Goal: Task Accomplishment & Management: Use online tool/utility

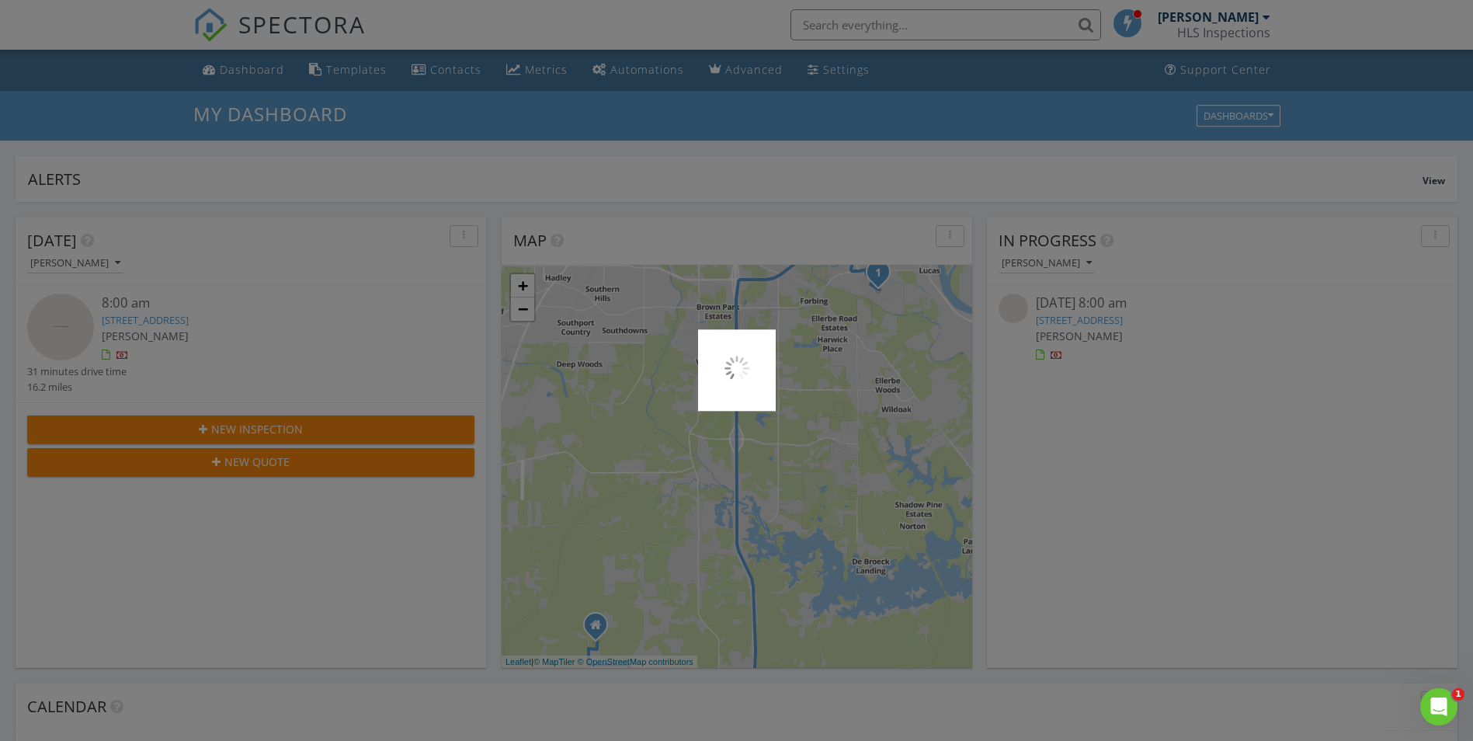
scroll to position [1438, 1498]
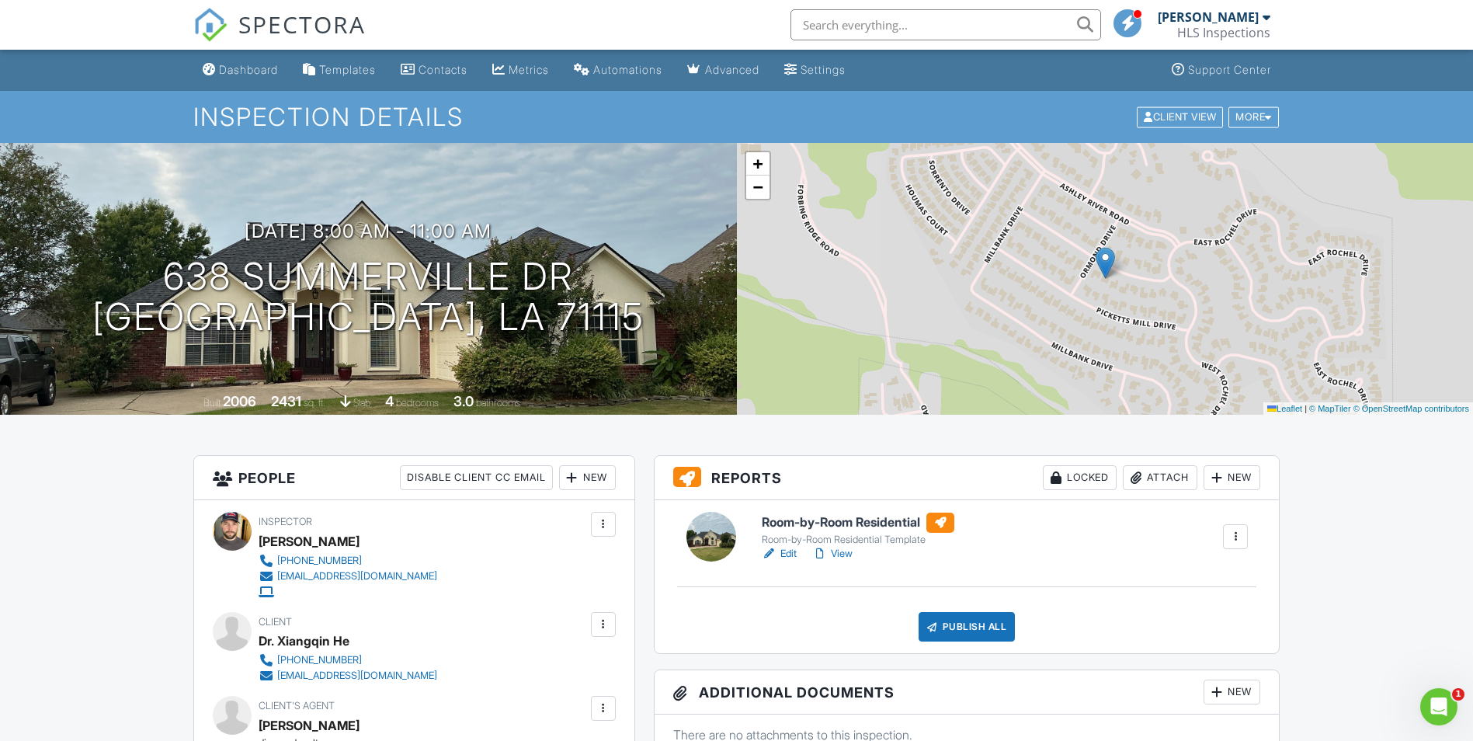
click at [534, 275] on h1 "638 Summerville Dr Shreveport, LA 71115" at bounding box center [368, 297] width 552 height 82
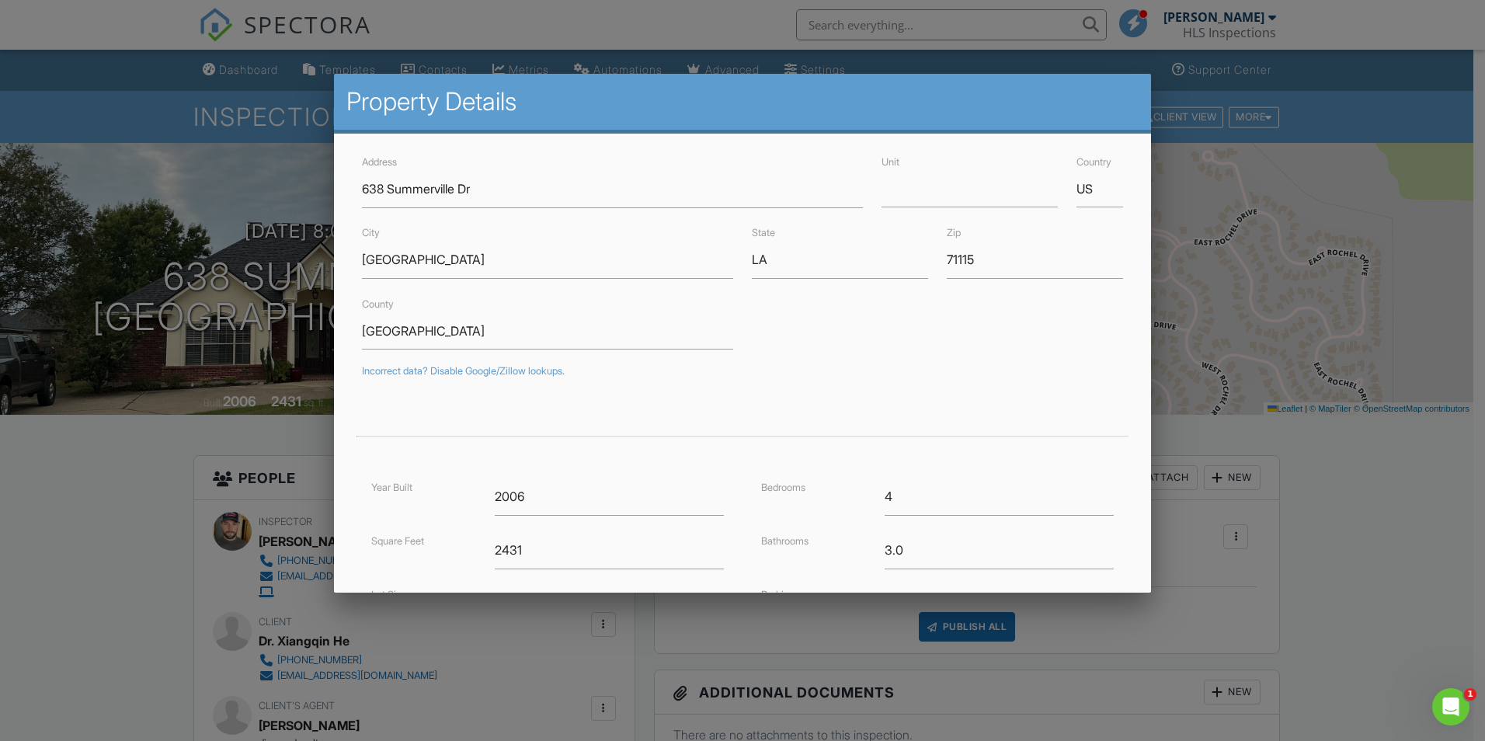
click at [1473, 457] on div at bounding box center [742, 385] width 1485 height 927
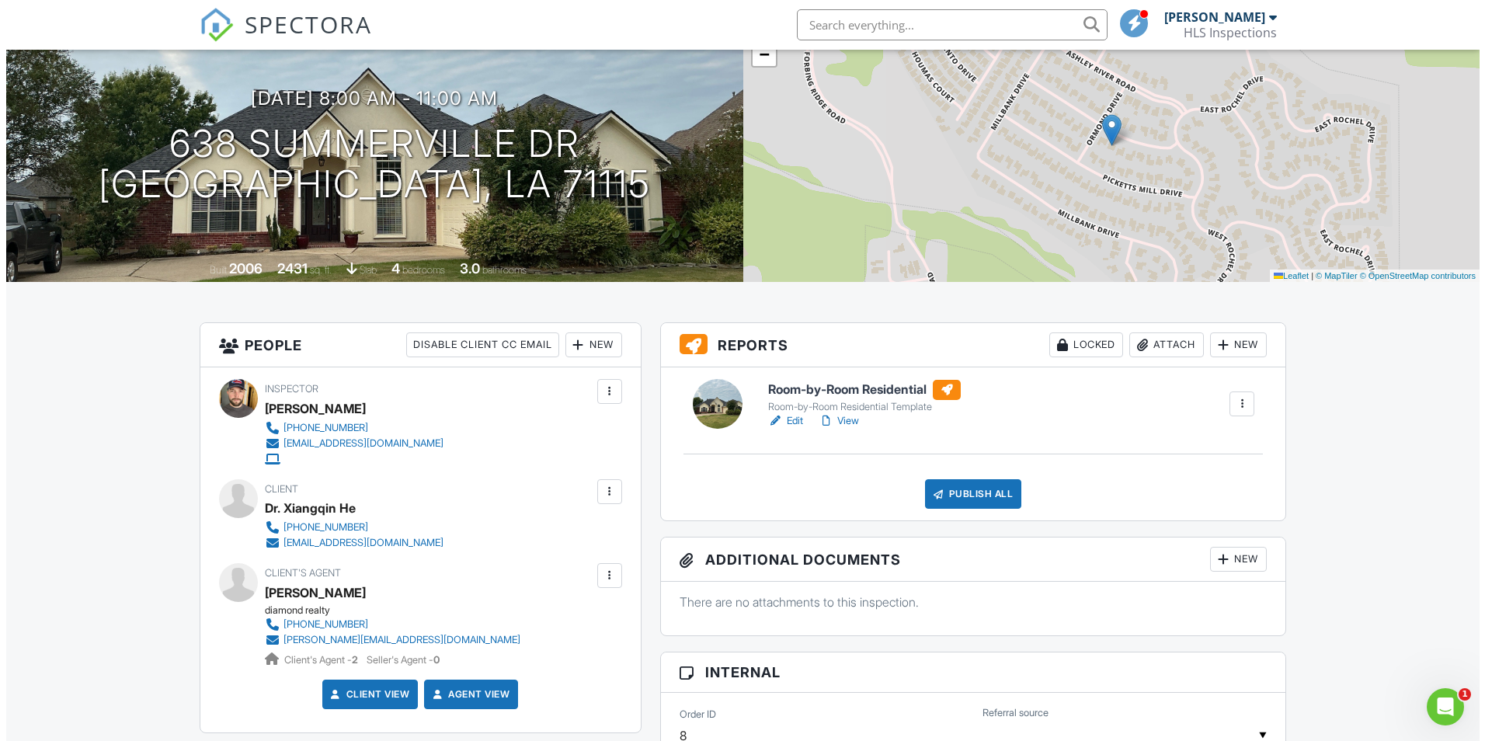
scroll to position [78, 0]
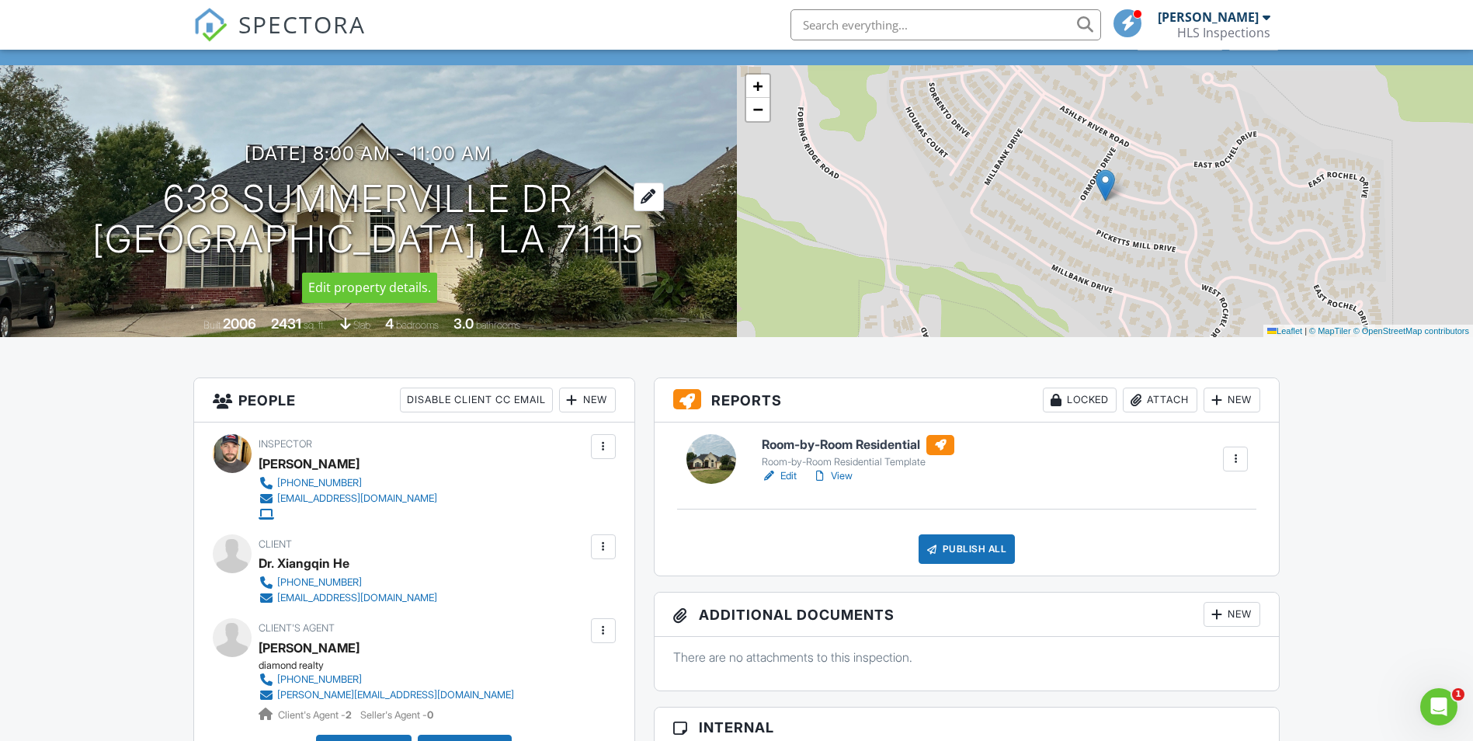
click at [402, 194] on h1 "638 Summerville Dr Shreveport, LA 71115" at bounding box center [368, 220] width 552 height 82
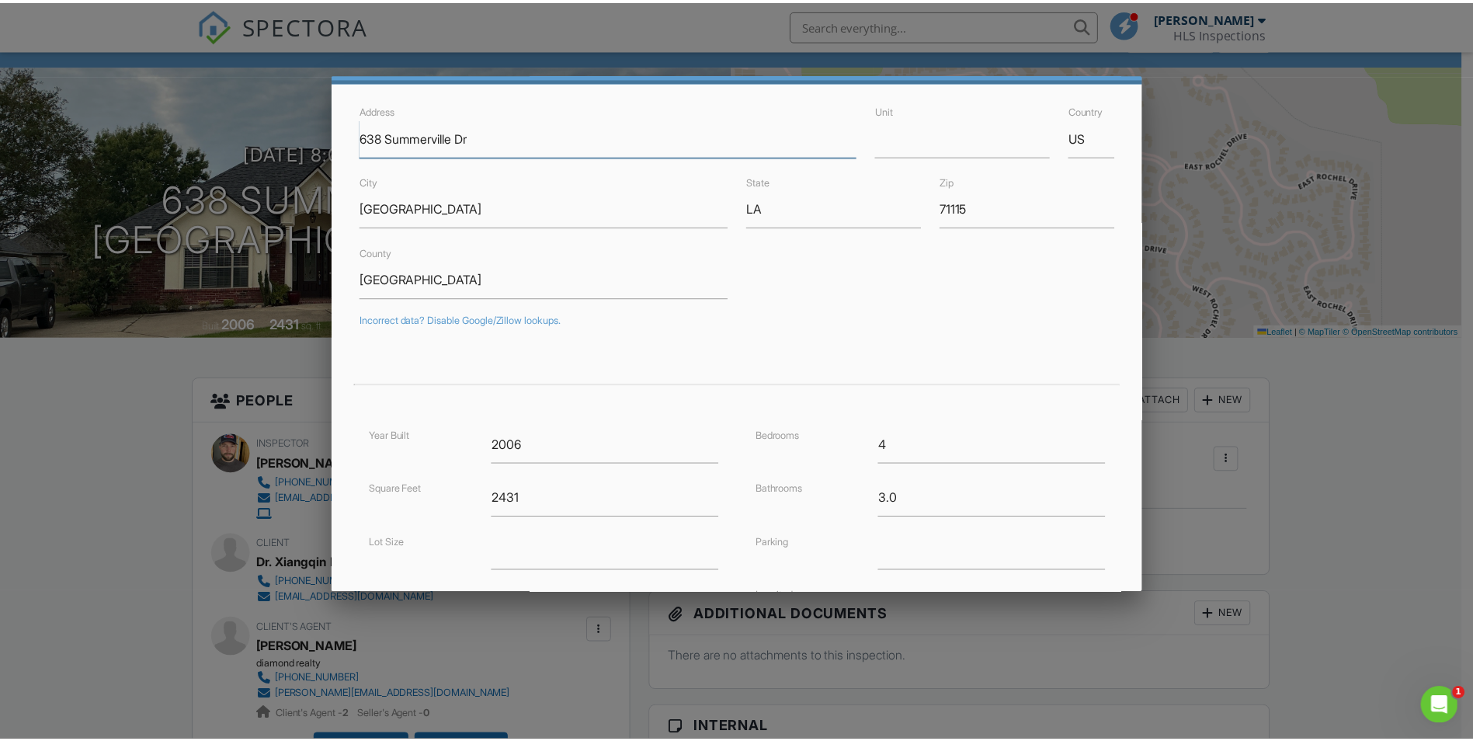
scroll to position [258, 0]
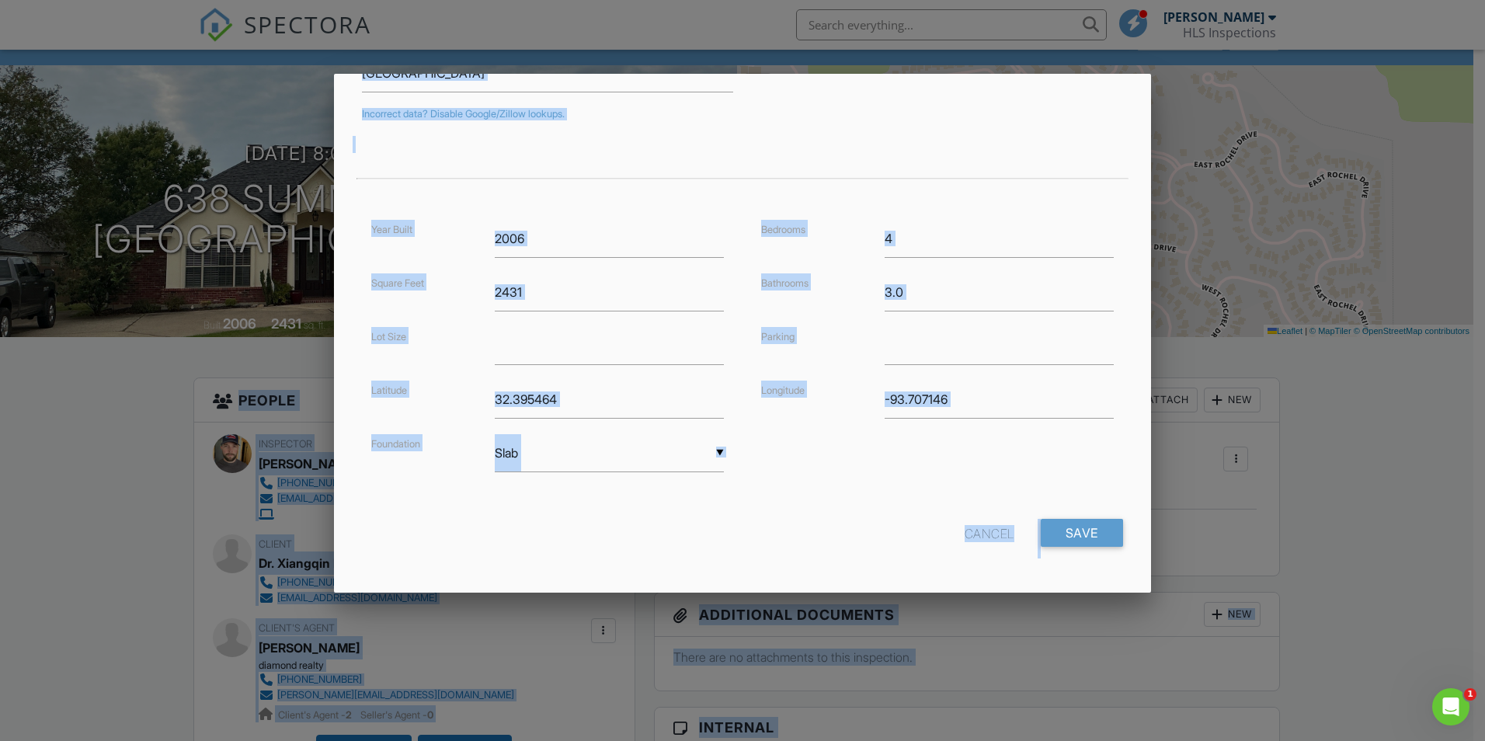
click at [1340, 380] on div at bounding box center [742, 385] width 1485 height 927
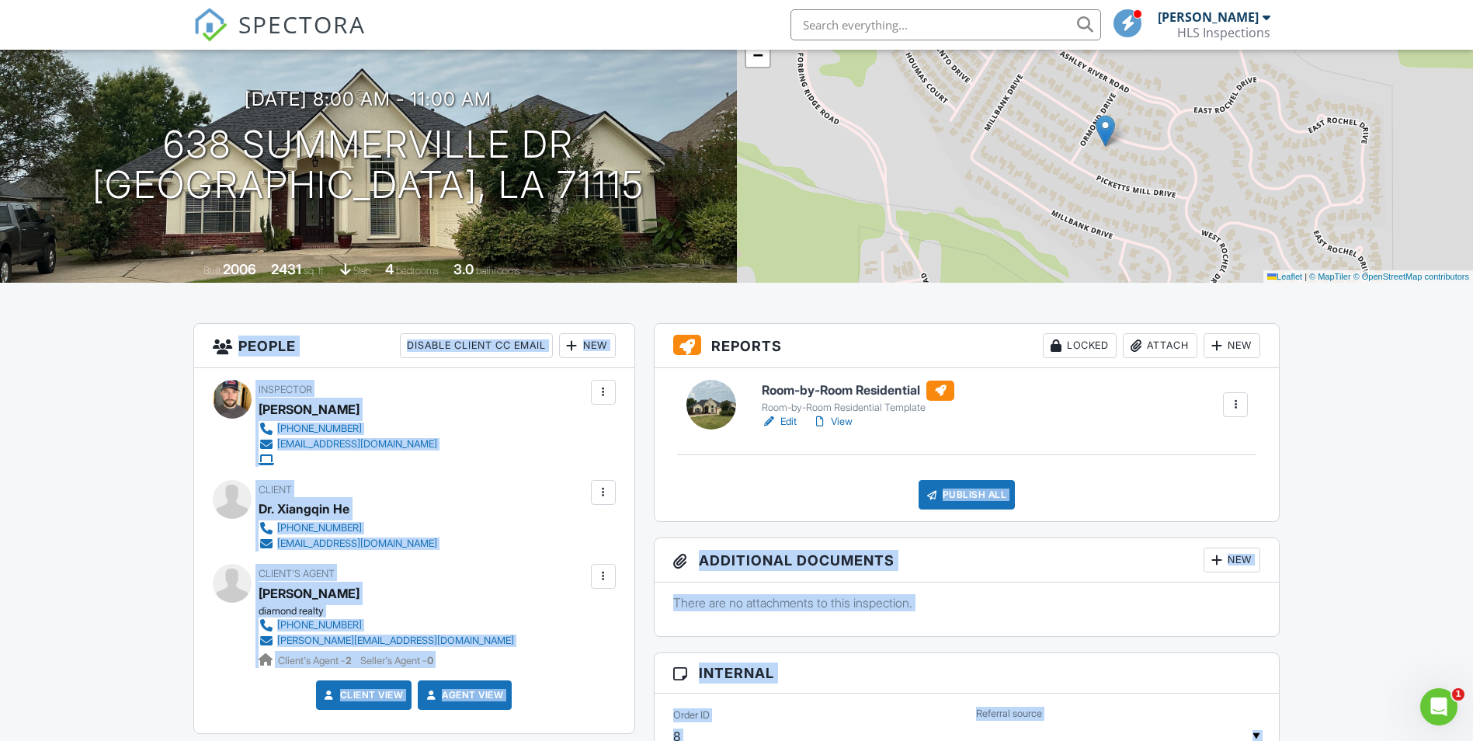
scroll to position [466, 0]
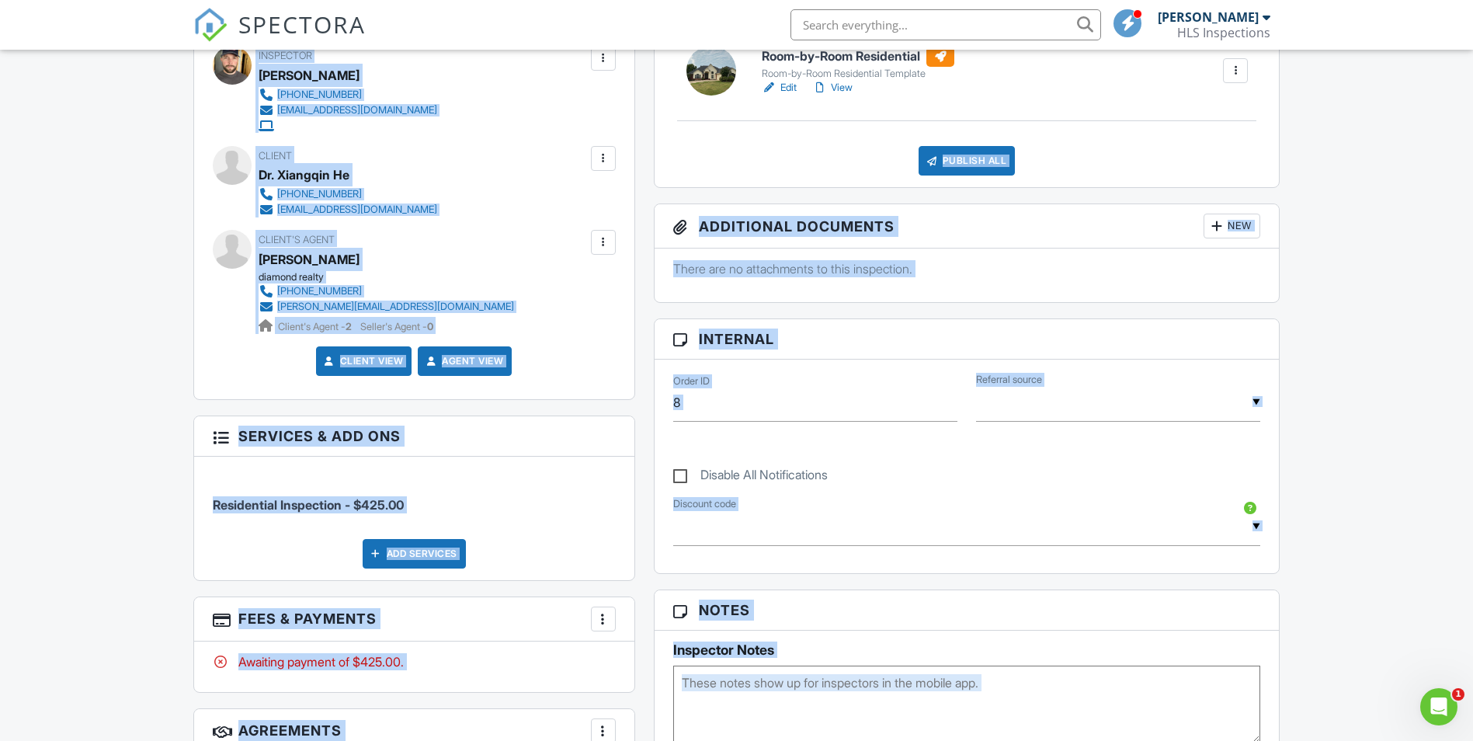
click at [1416, 383] on div "Dashboard Templates Contacts Metrics Automations Advanced Settings Support Cent…" at bounding box center [736, 613] width 1473 height 2058
click at [1182, 289] on div "There are no attachments to this inspection." at bounding box center [967, 275] width 625 height 53
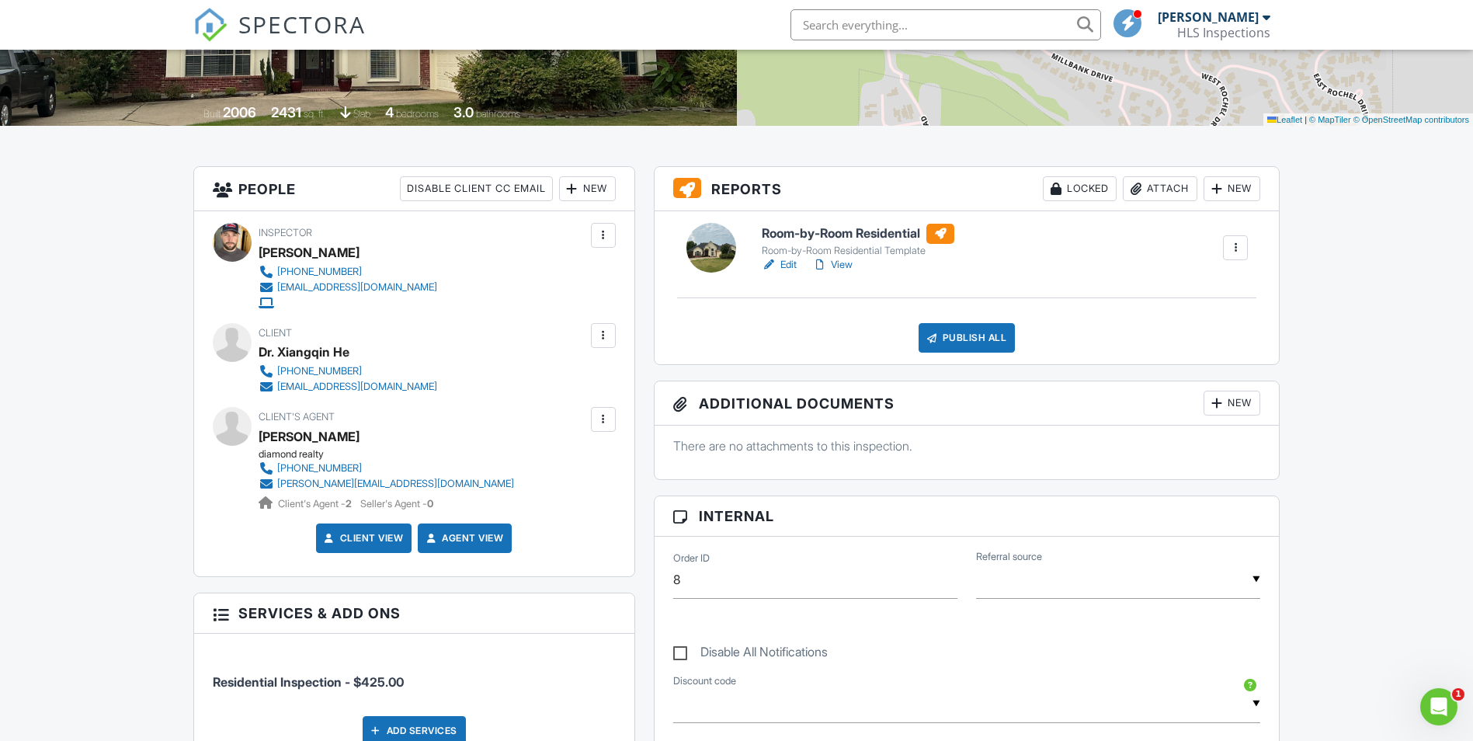
scroll to position [233, 0]
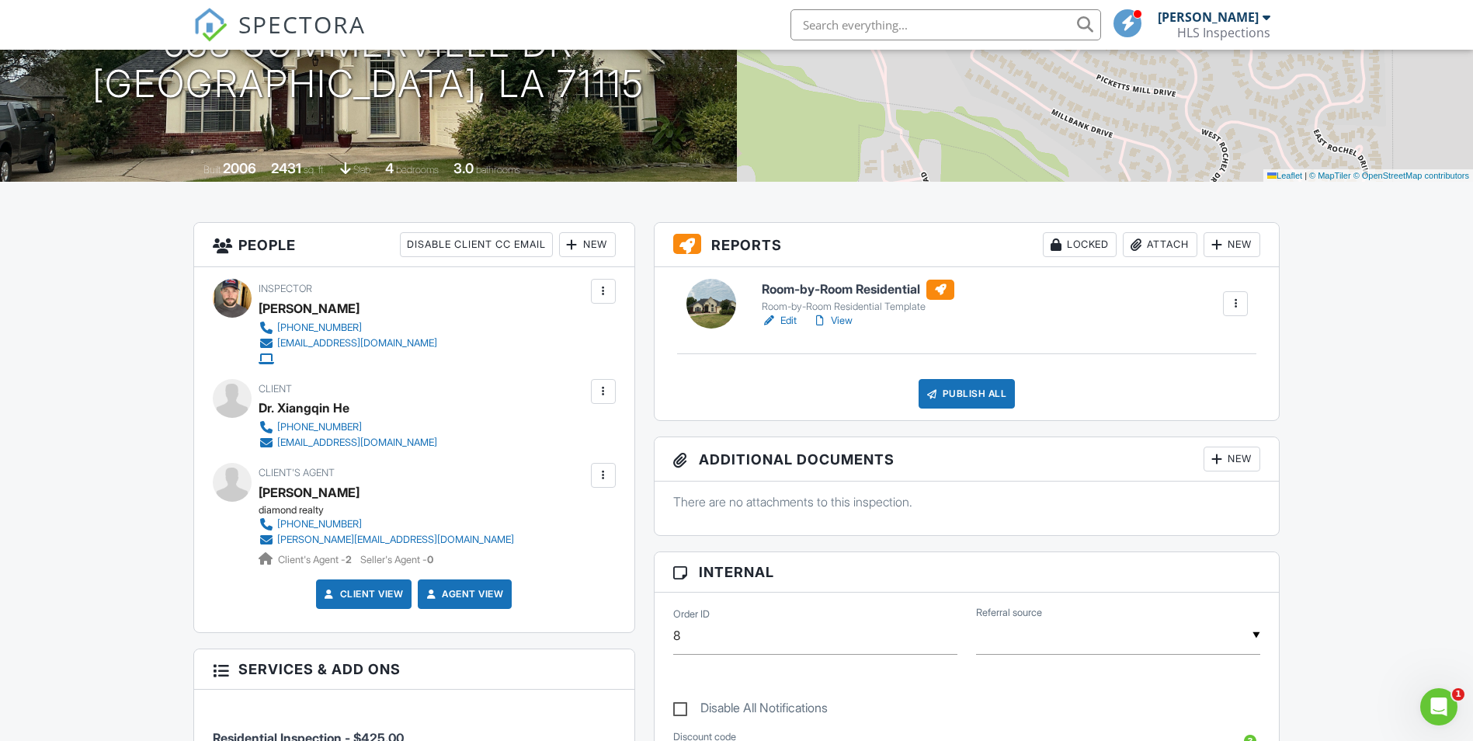
click at [799, 290] on h6 "Room-by-Room Residential" at bounding box center [858, 290] width 193 height 20
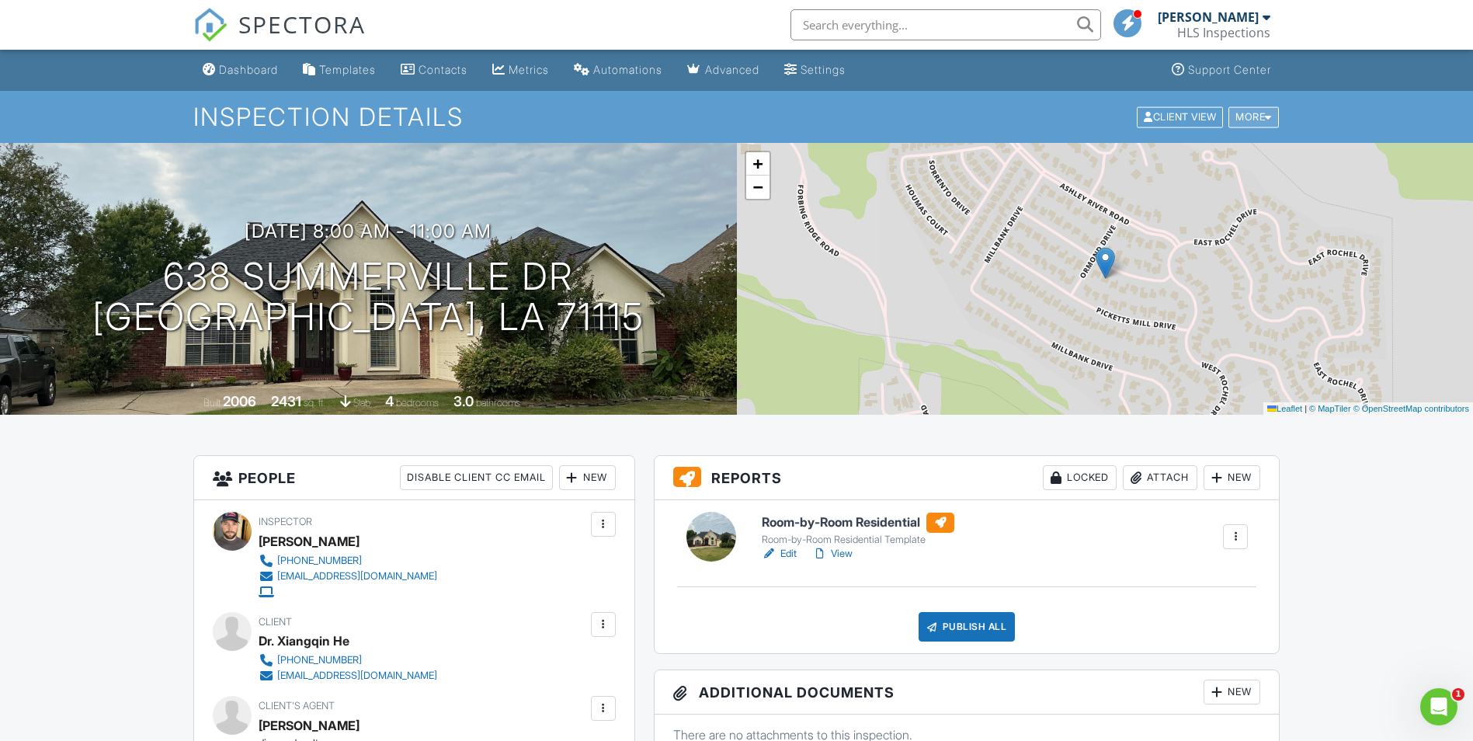
click at [1247, 117] on div "More" at bounding box center [1254, 116] width 50 height 21
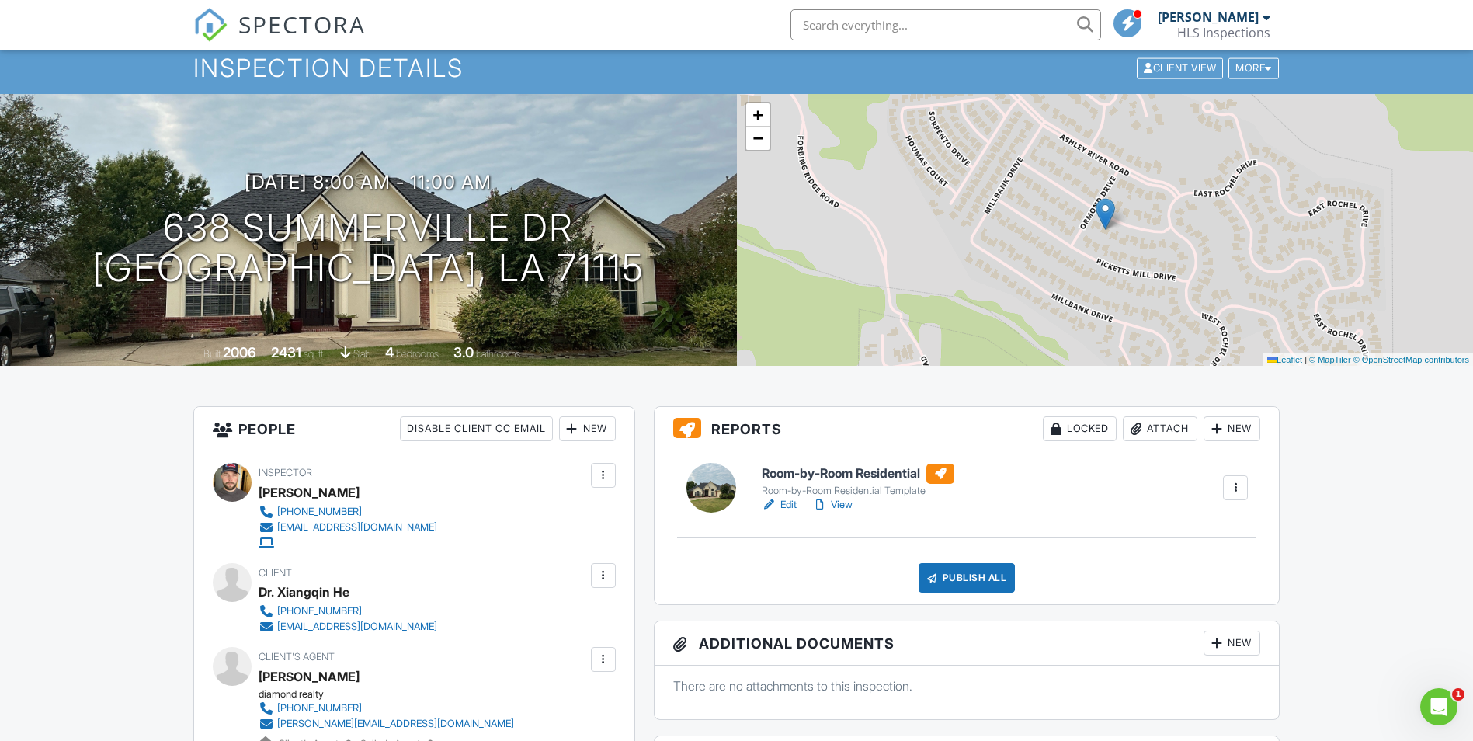
scroll to position [311, 0]
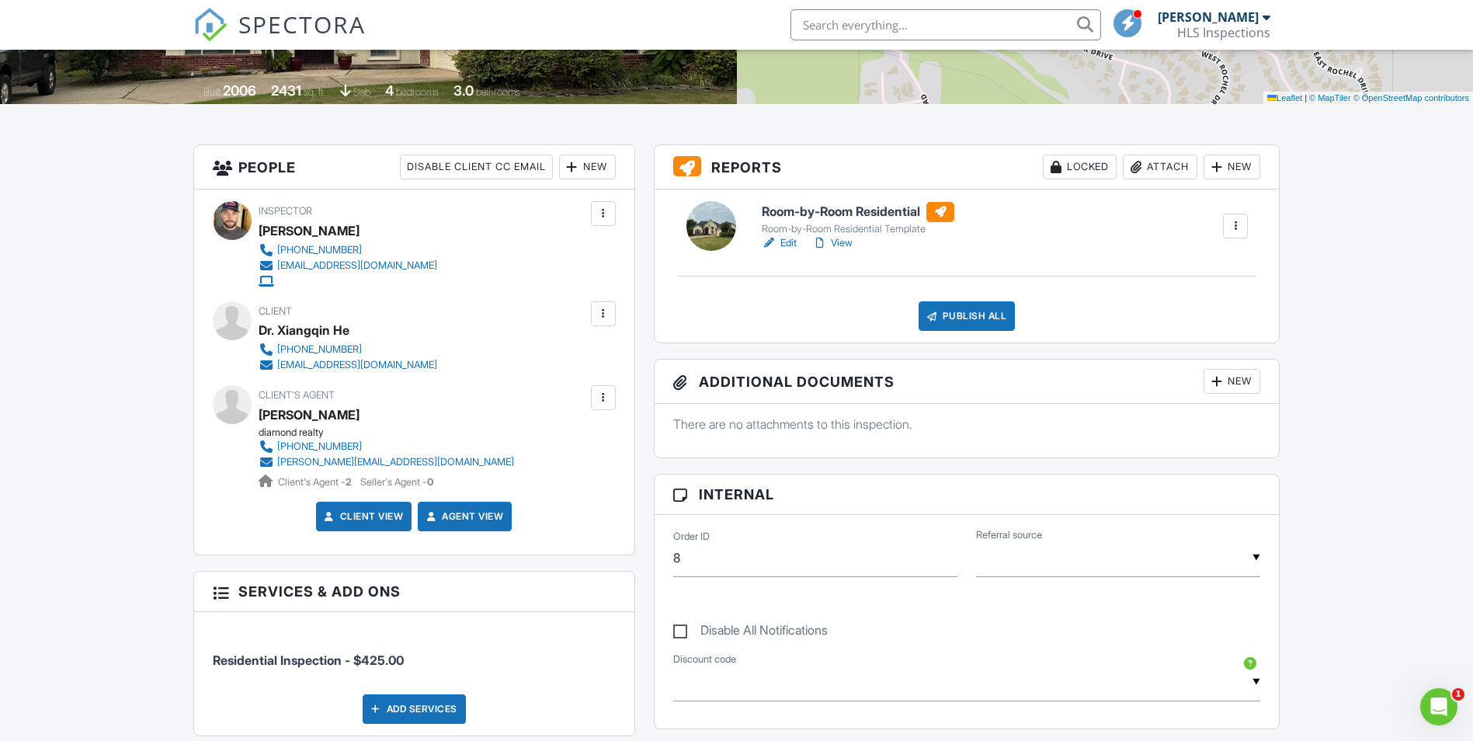
click at [849, 235] on link "View" at bounding box center [832, 243] width 40 height 16
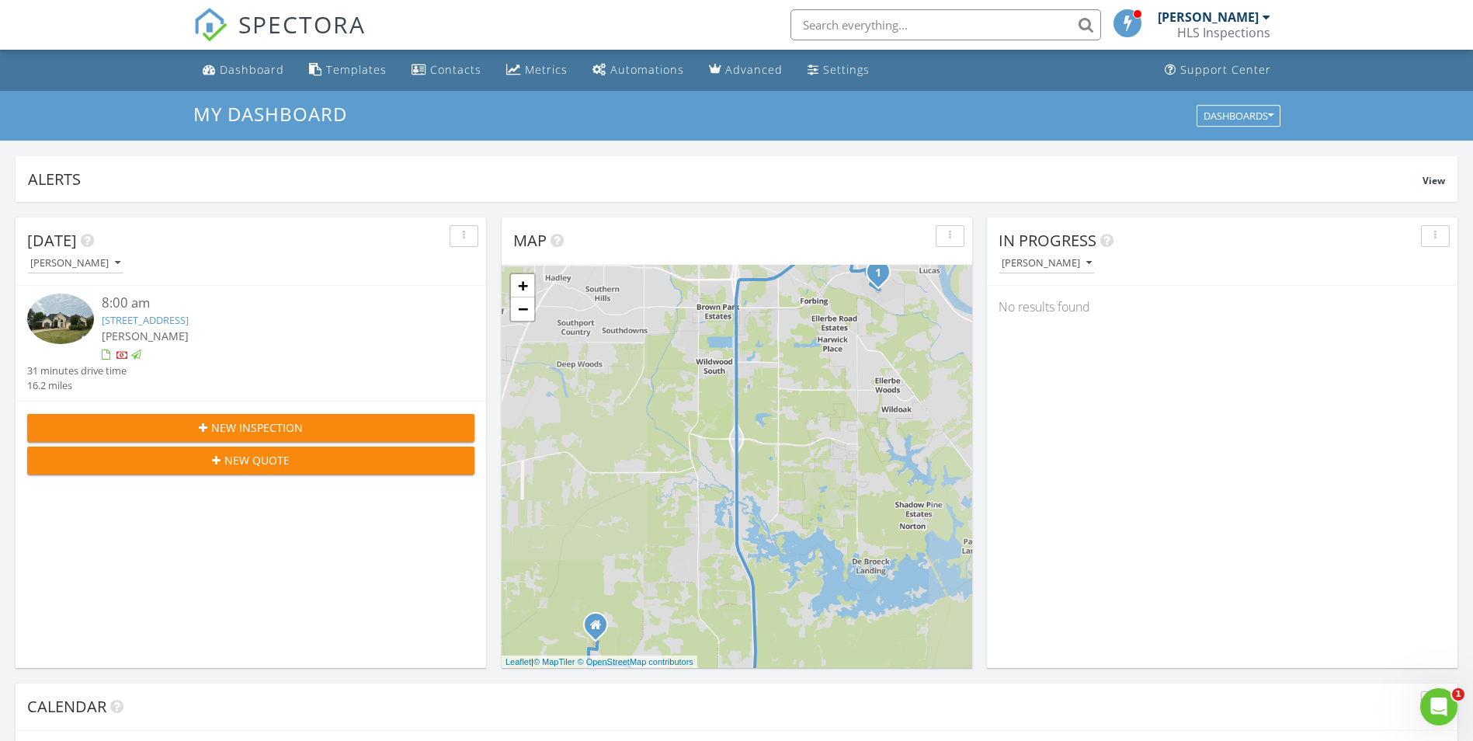
click at [189, 319] on link "638 Summerville Dr , Shreveport, LA 71115" at bounding box center [145, 320] width 87 height 14
